Goal: Book appointment/travel/reservation

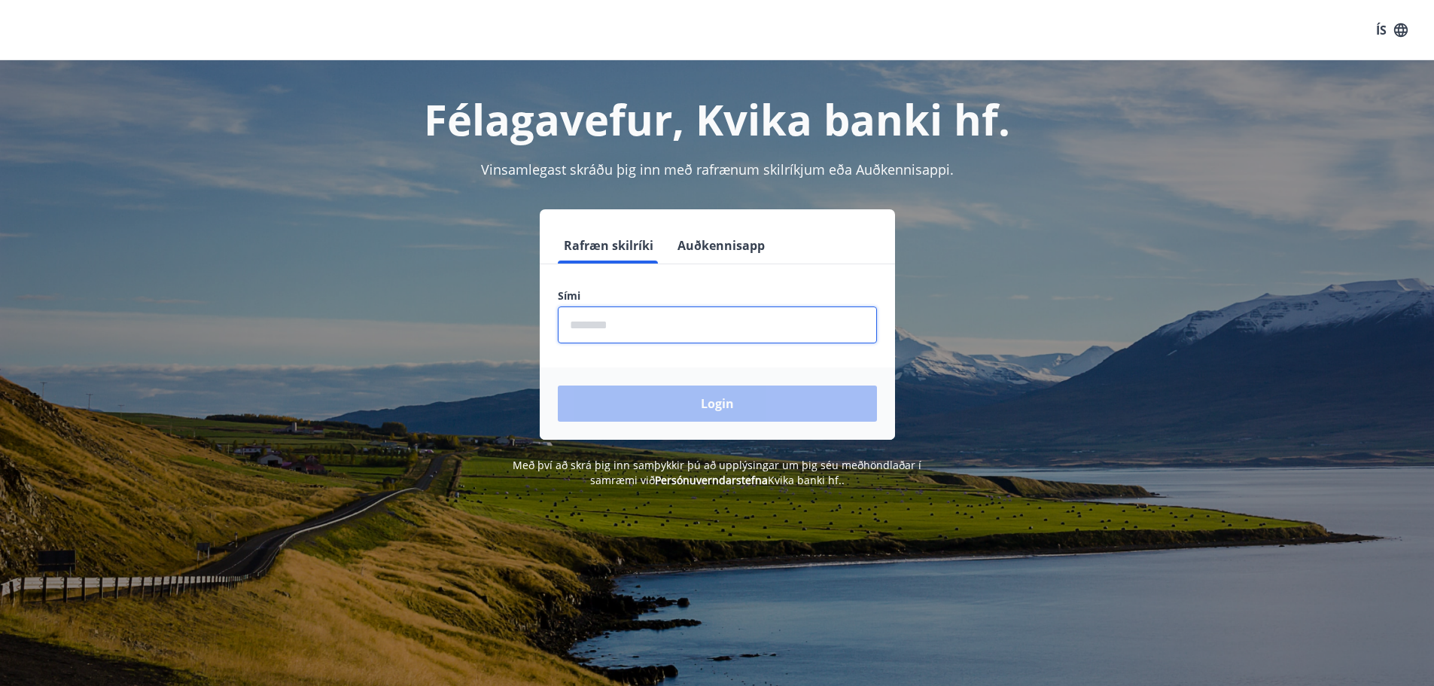
click at [763, 324] on input "phone" at bounding box center [717, 324] width 319 height 37
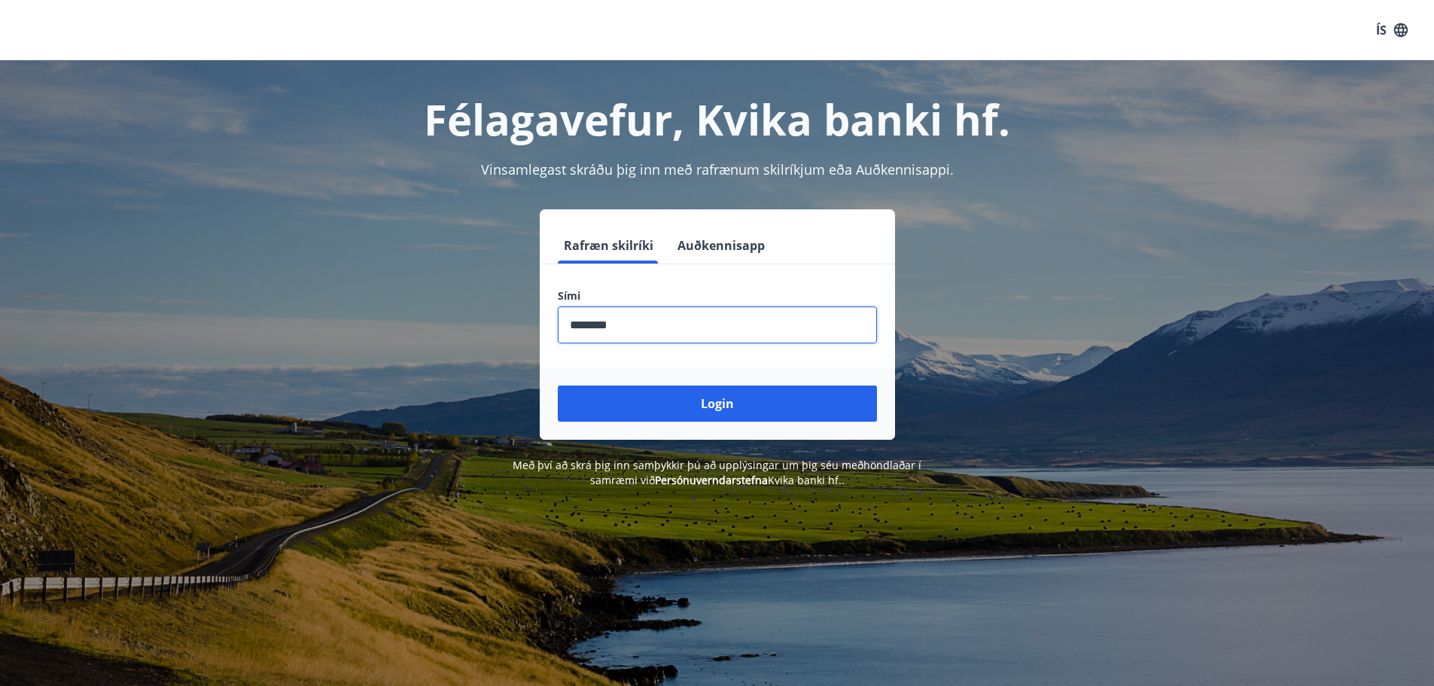
type input "********"
click at [558, 386] on button "Login" at bounding box center [717, 404] width 319 height 36
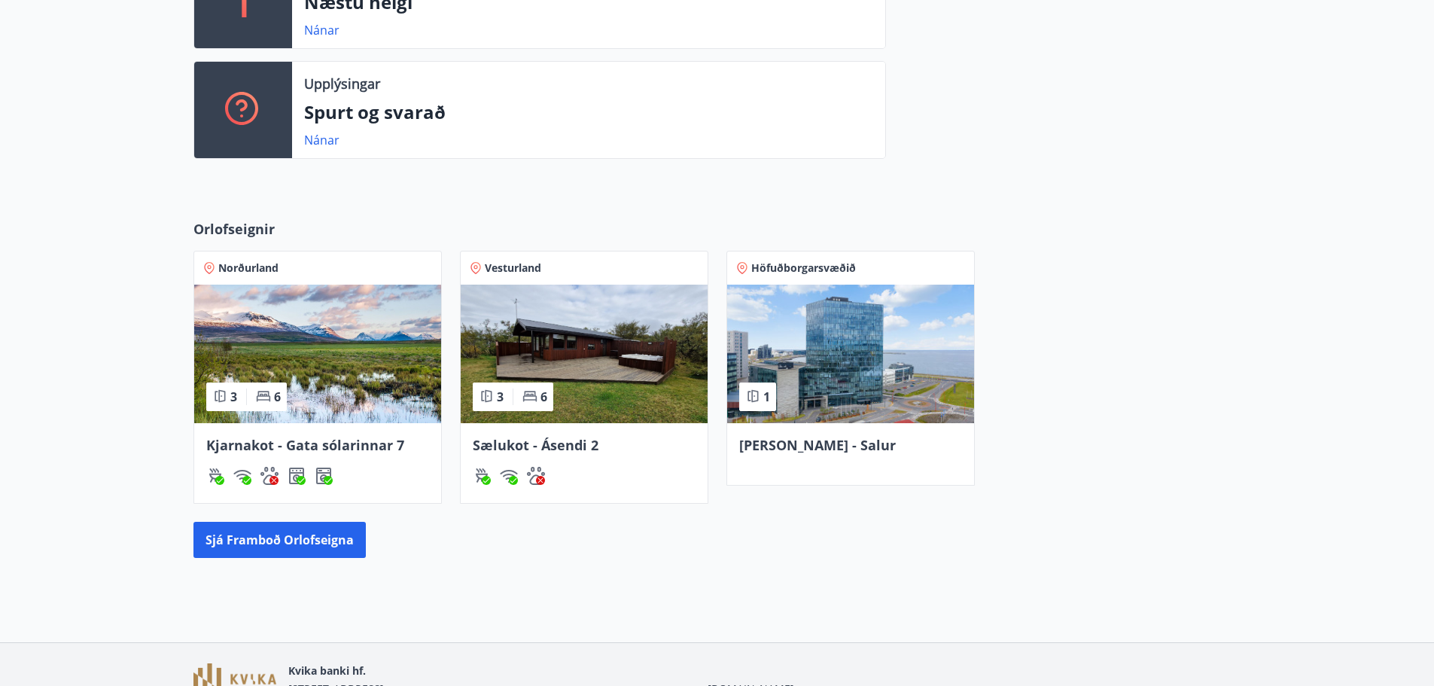
scroll to position [527, 0]
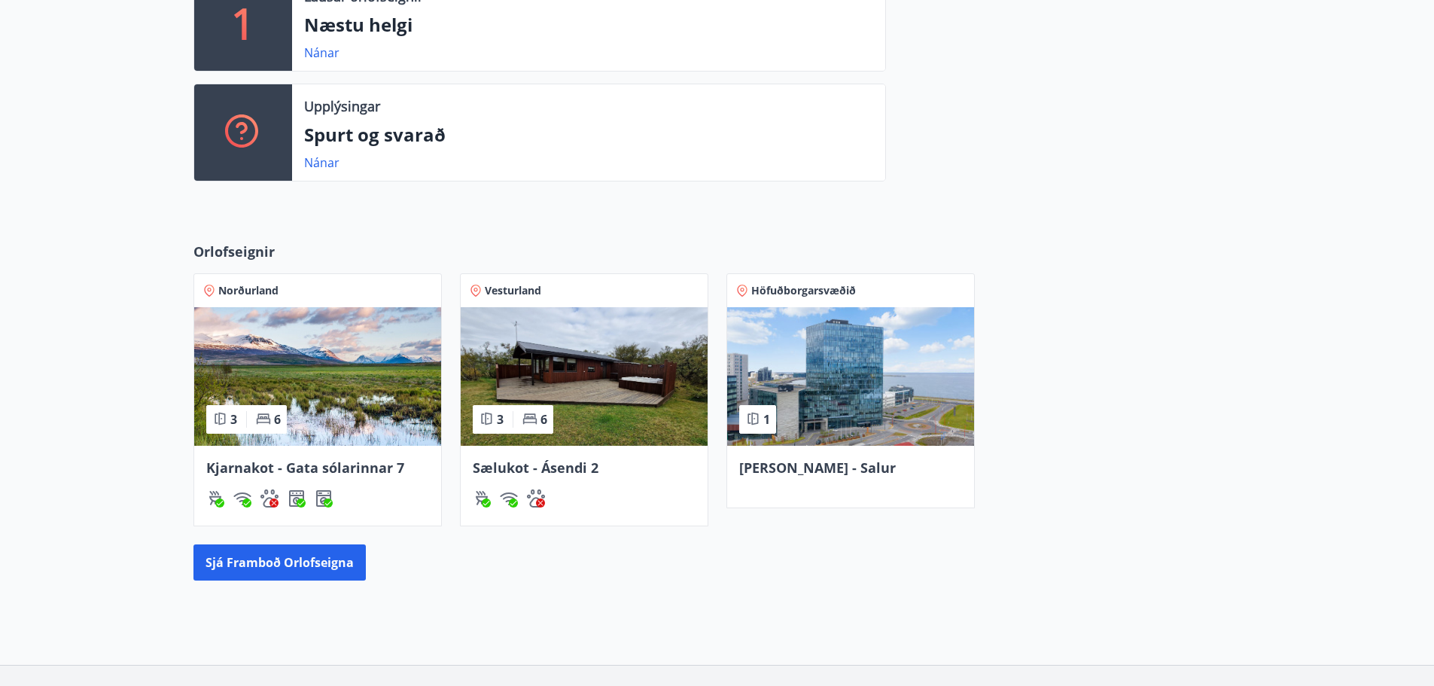
click at [242, 339] on img at bounding box center [317, 376] width 247 height 139
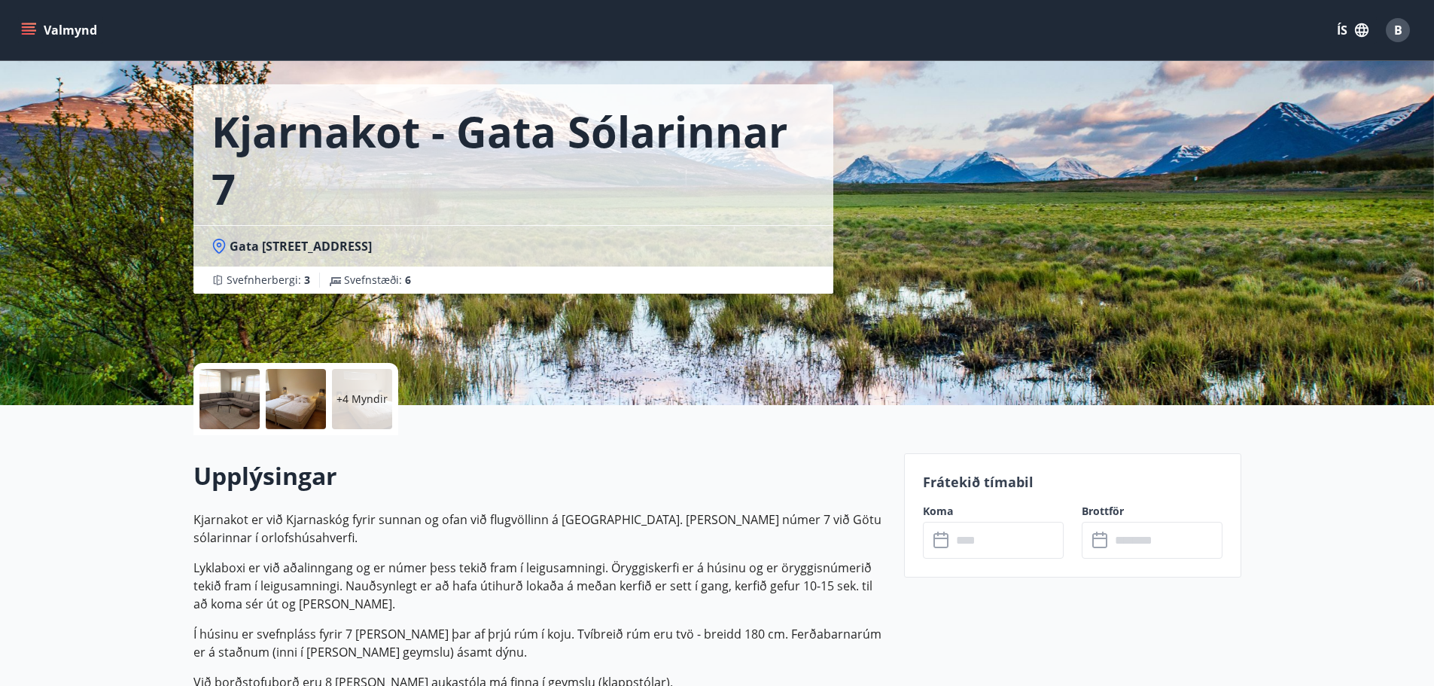
scroll to position [151, 0]
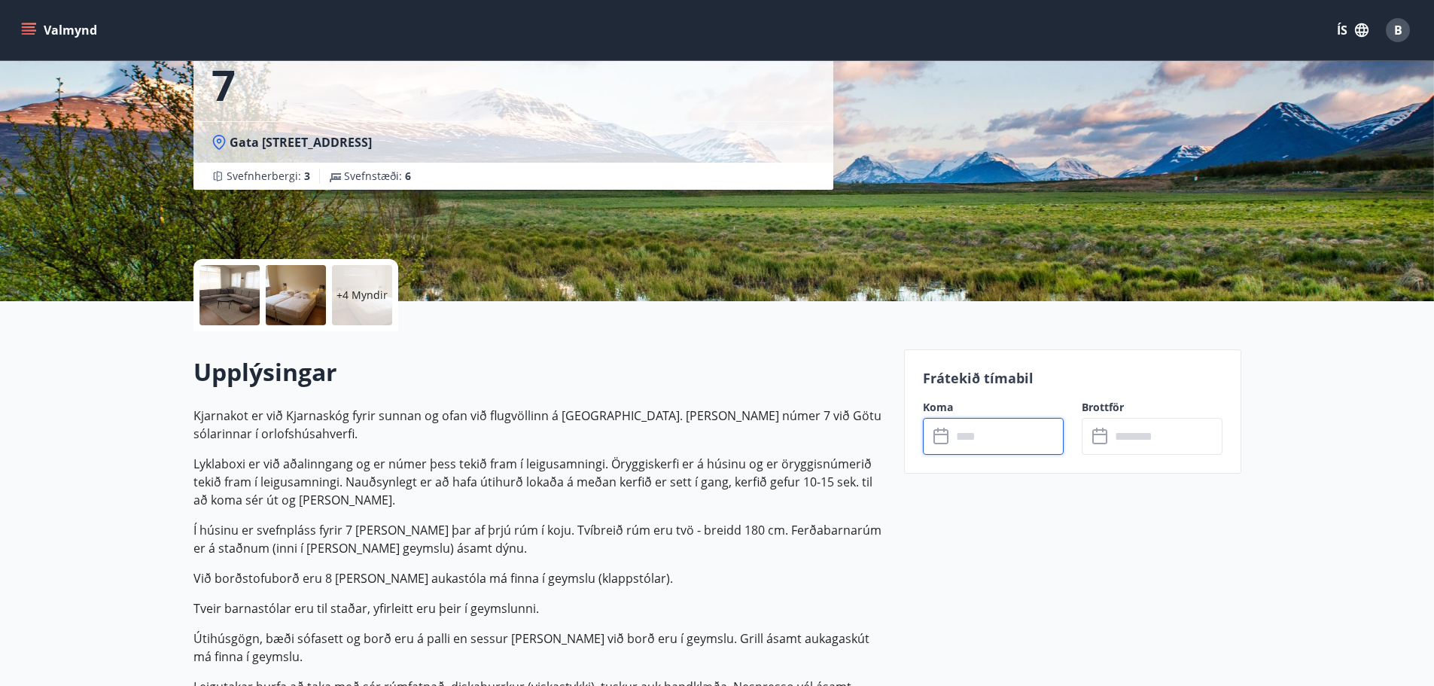
click at [988, 430] on input "text" at bounding box center [1008, 436] width 112 height 37
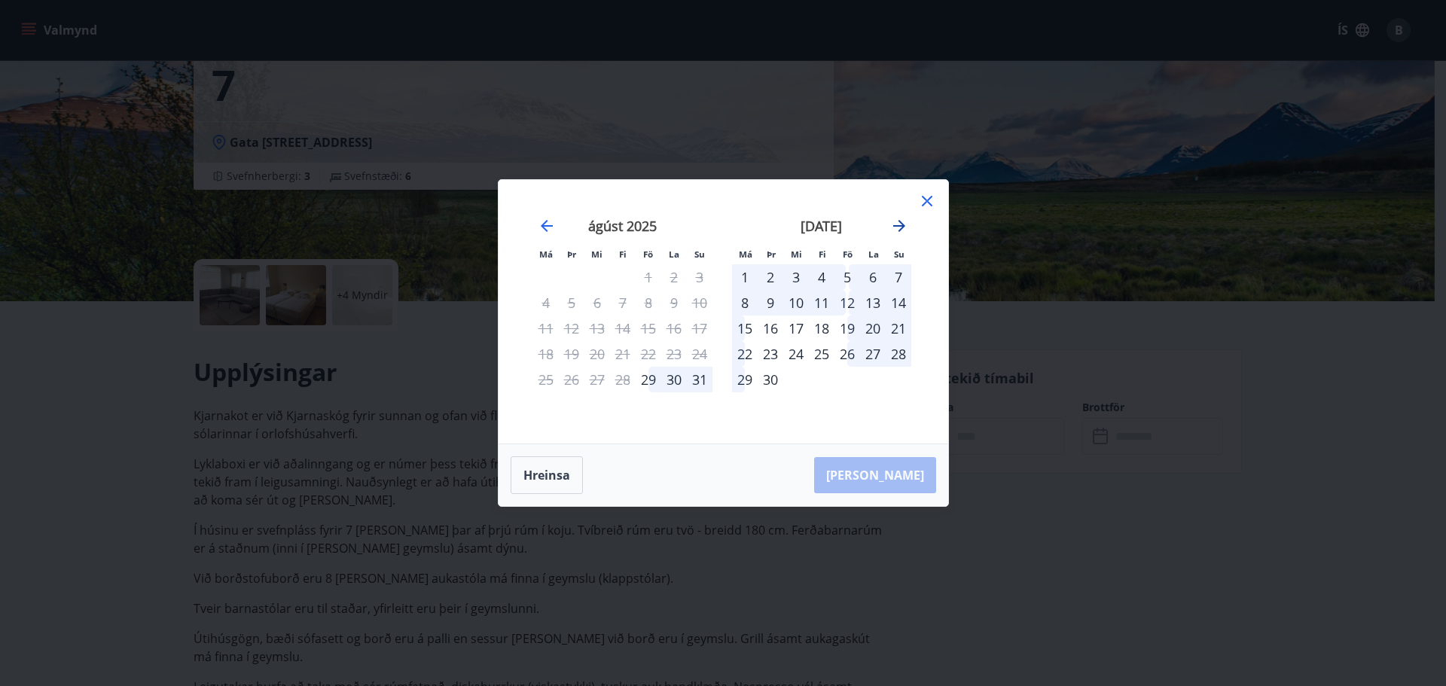
click at [901, 224] on icon "Move forward to switch to the next month." at bounding box center [899, 226] width 12 height 12
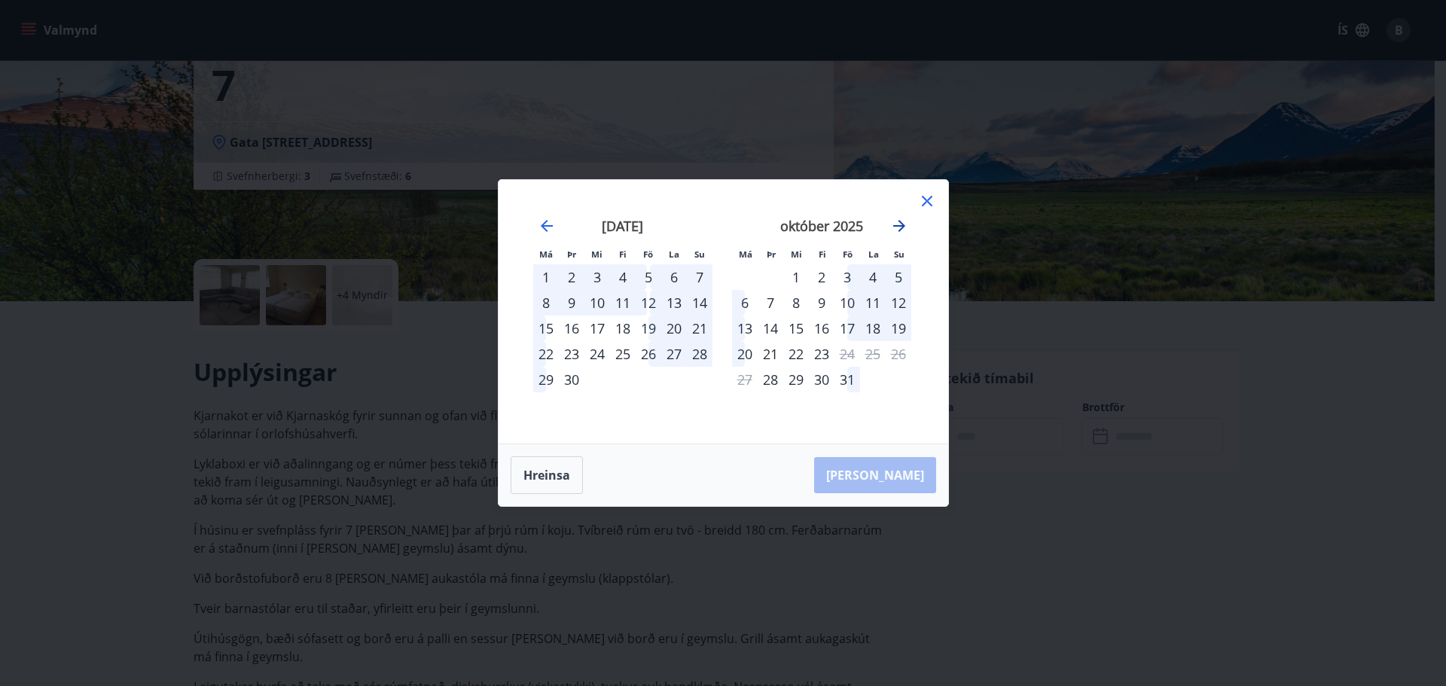
click at [901, 224] on icon "Move forward to switch to the next month." at bounding box center [899, 226] width 12 height 12
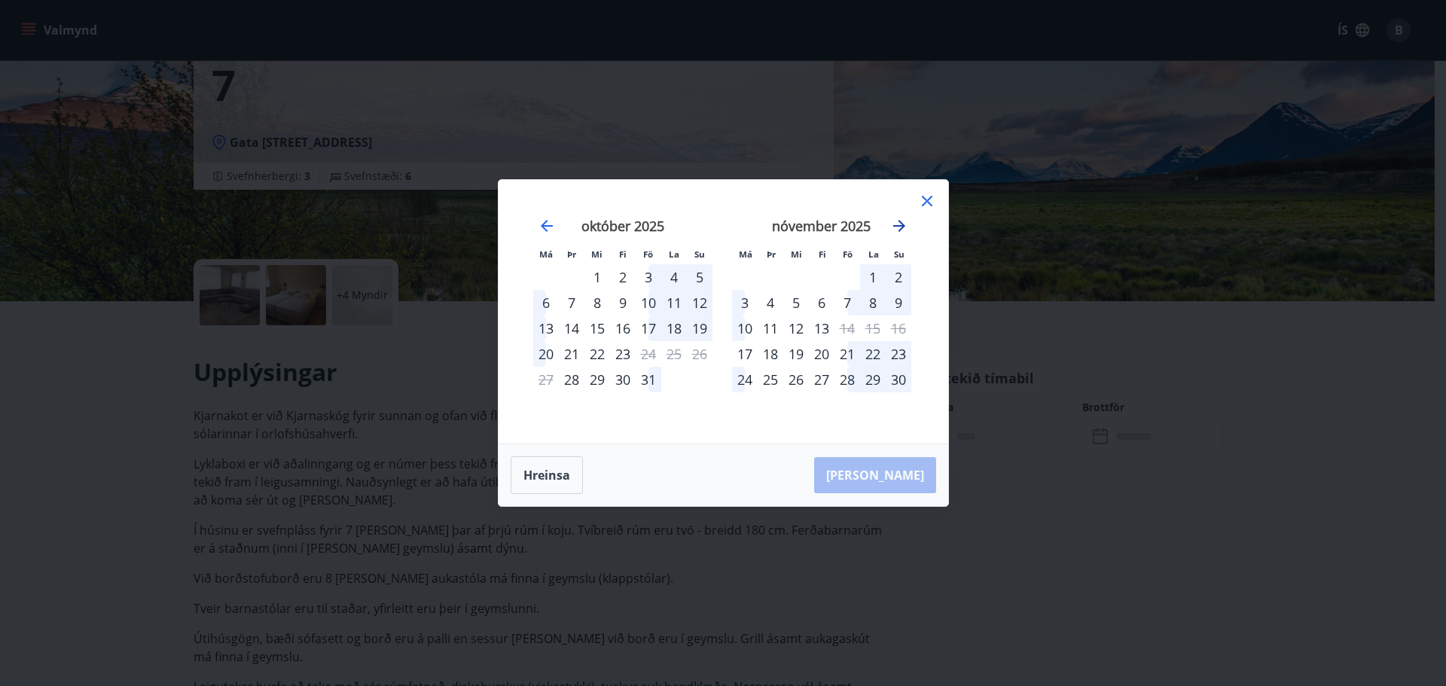
click at [901, 224] on icon "Move forward to switch to the next month." at bounding box center [899, 226] width 12 height 12
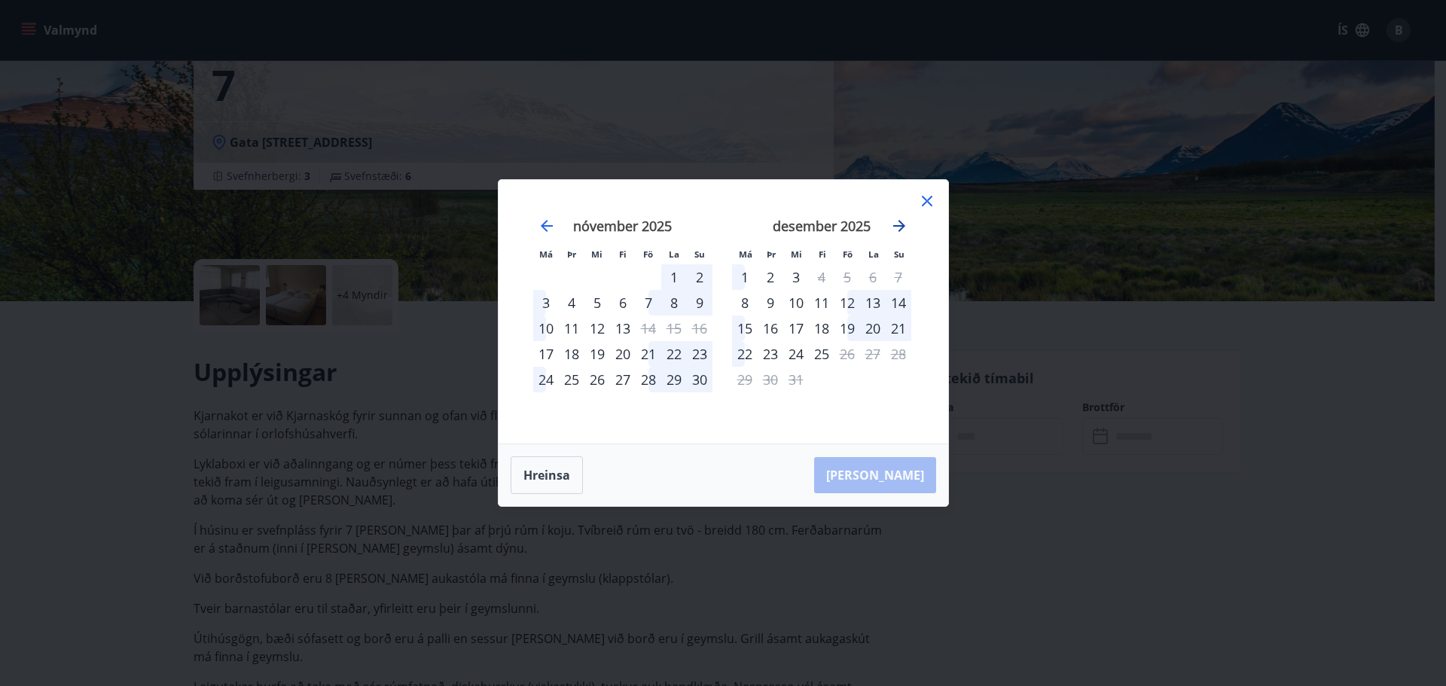
click at [901, 224] on icon "Move forward to switch to the next month." at bounding box center [899, 226] width 12 height 12
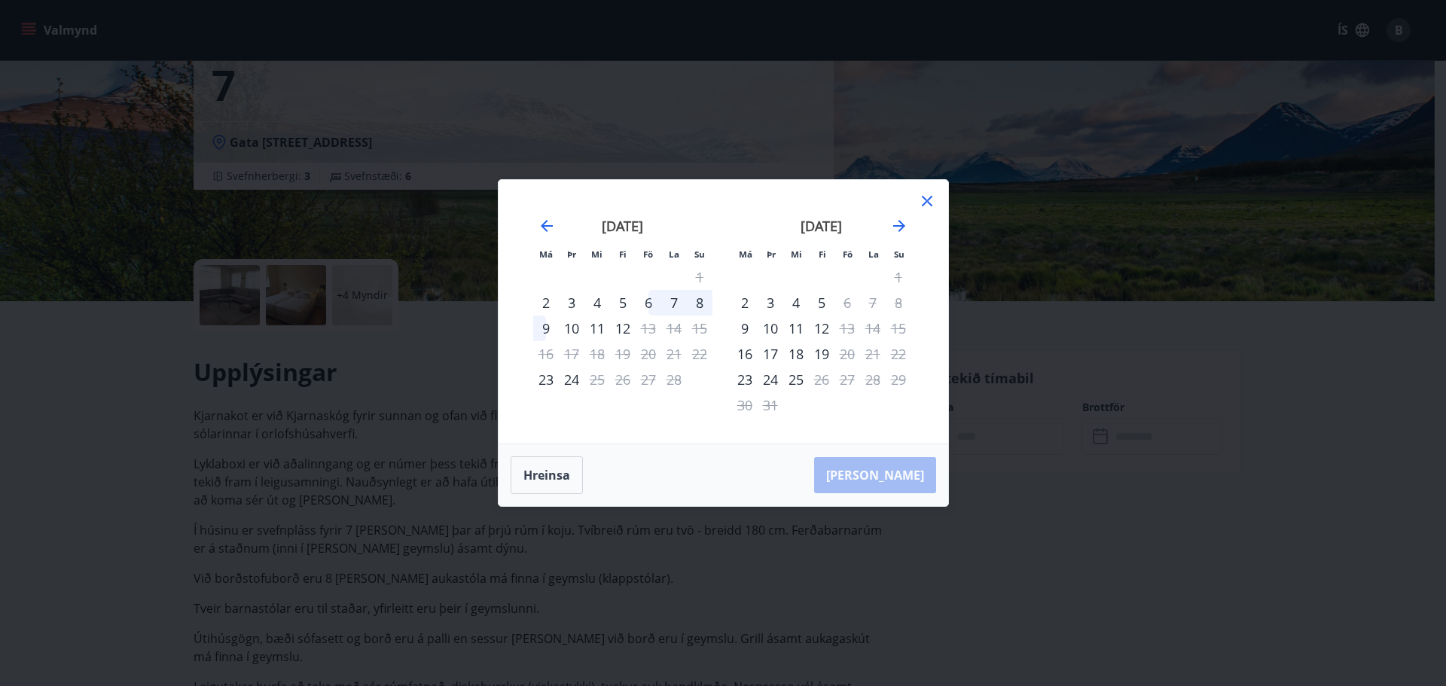
click at [928, 200] on icon at bounding box center [927, 201] width 11 height 11
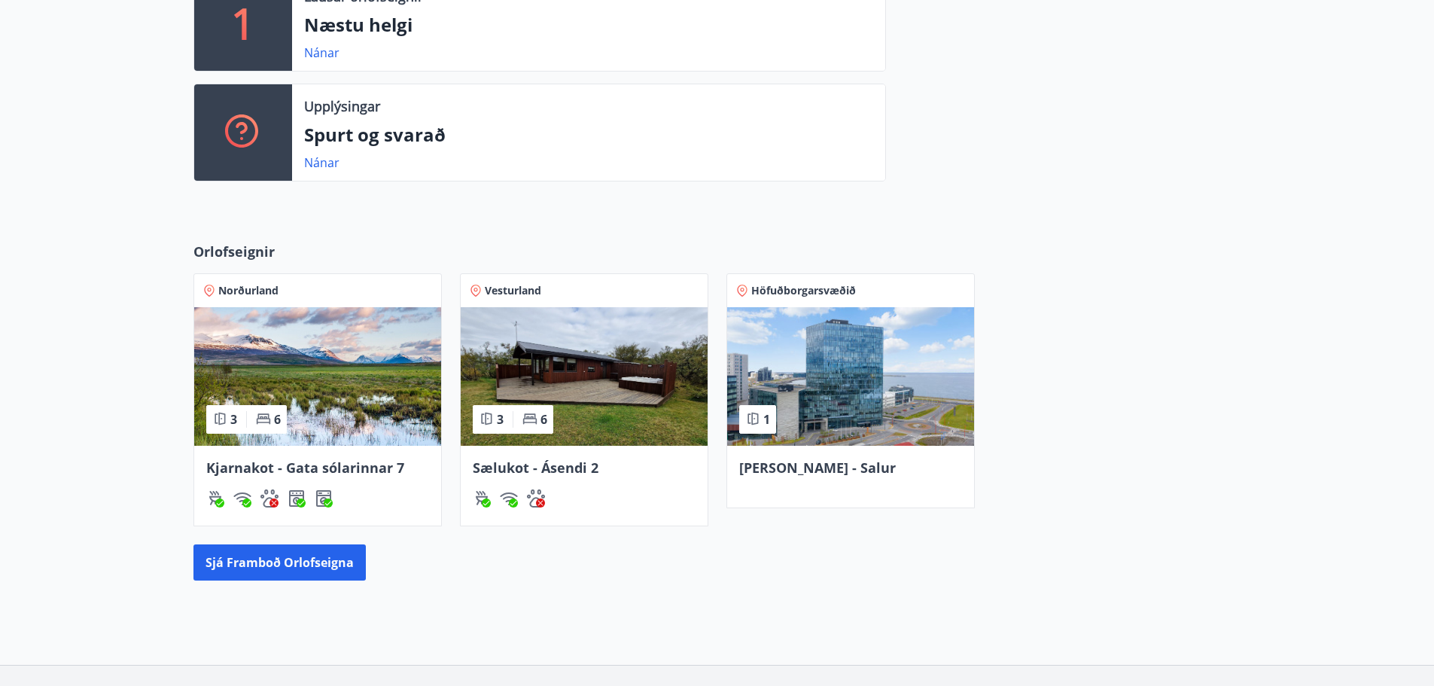
scroll to position [506, 0]
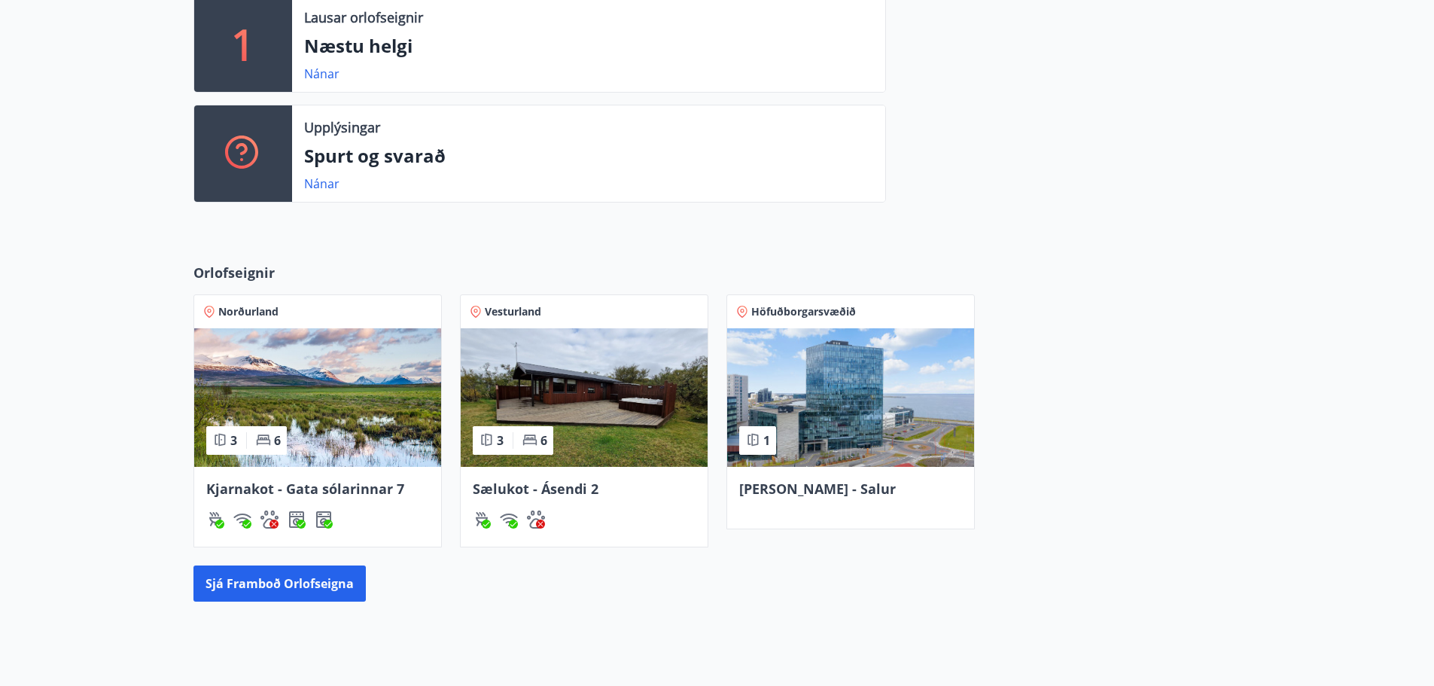
click at [551, 403] on img at bounding box center [584, 397] width 247 height 139
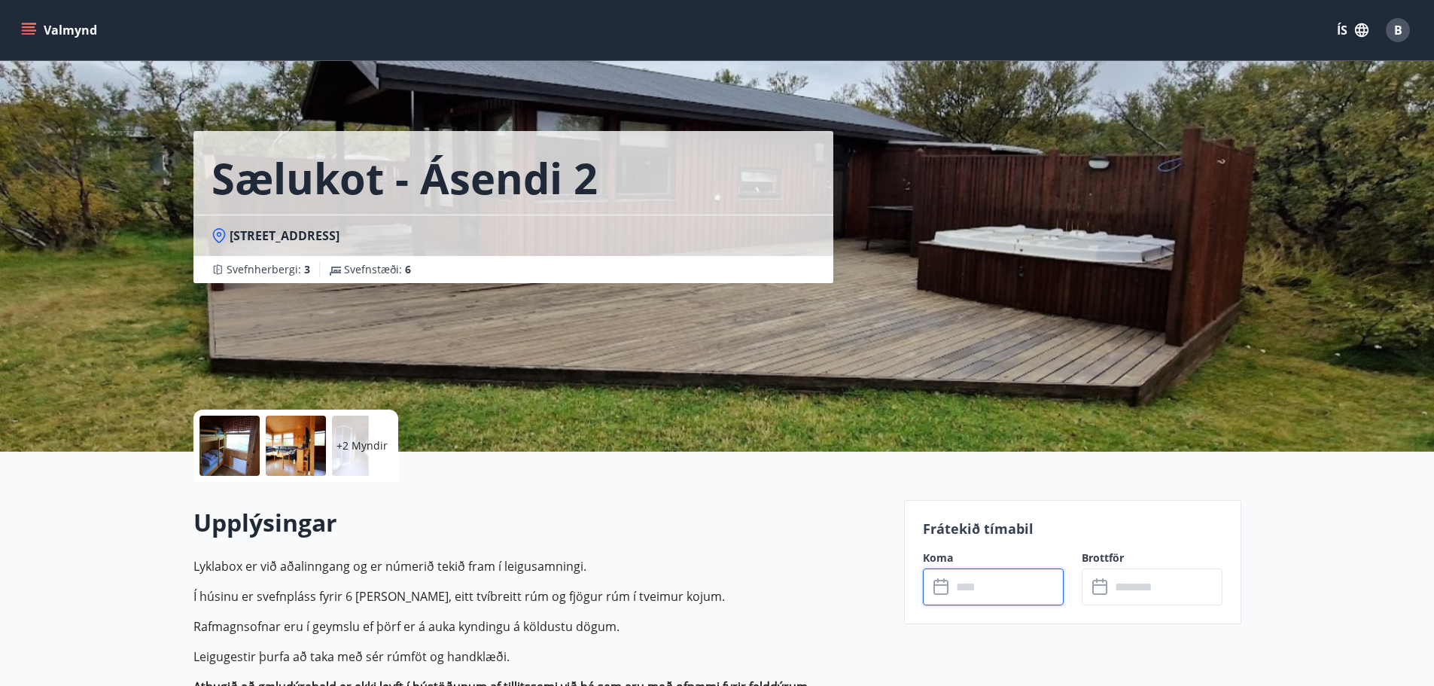
click at [1017, 587] on input "text" at bounding box center [1008, 586] width 112 height 37
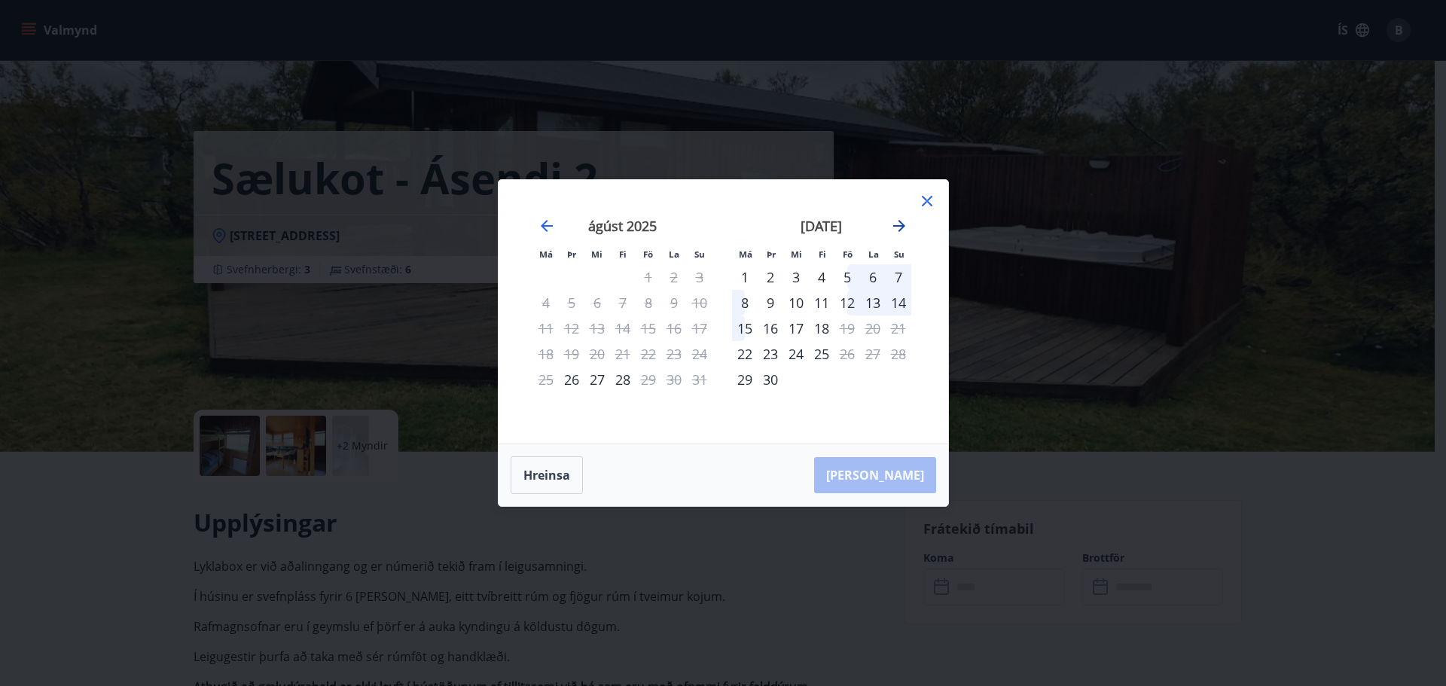
click at [901, 227] on icon "Move forward to switch to the next month." at bounding box center [899, 226] width 12 height 12
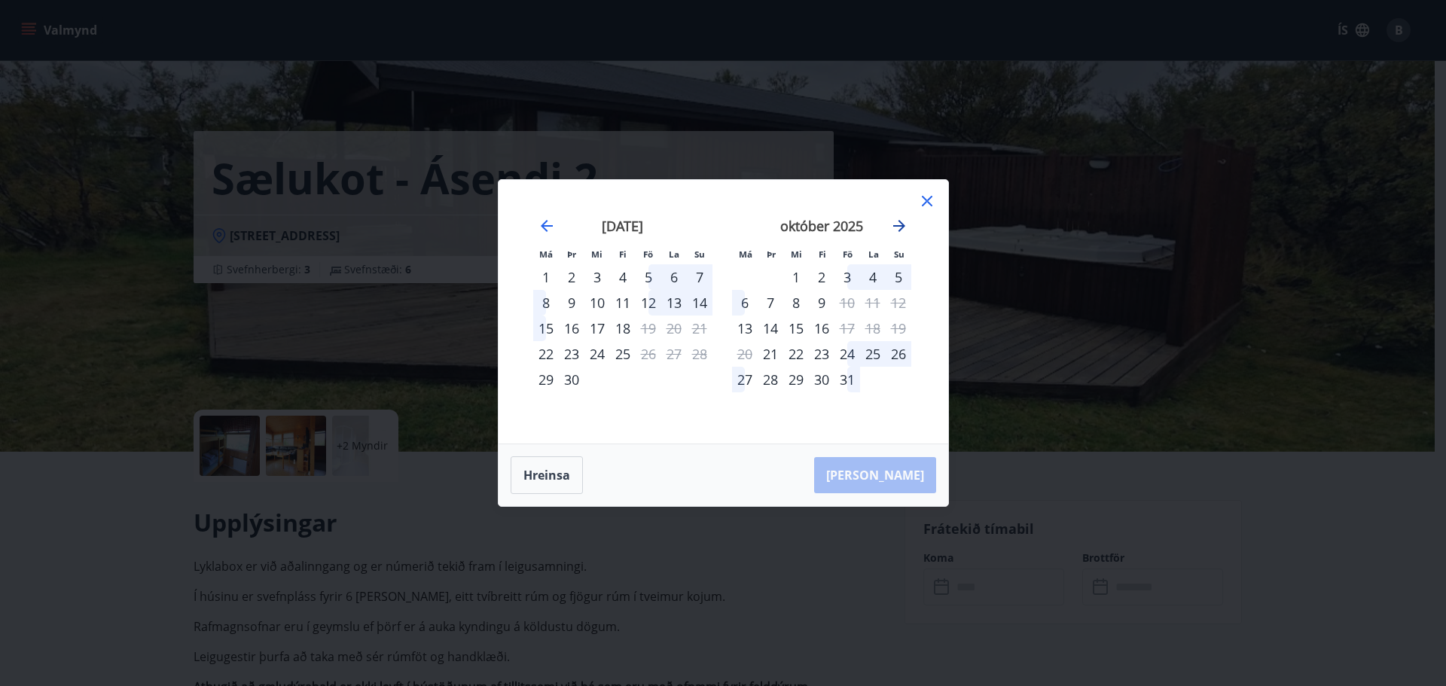
click at [901, 227] on icon "Move forward to switch to the next month." at bounding box center [899, 226] width 12 height 12
click at [925, 204] on icon at bounding box center [927, 201] width 18 height 18
